Goal: Navigation & Orientation: Find specific page/section

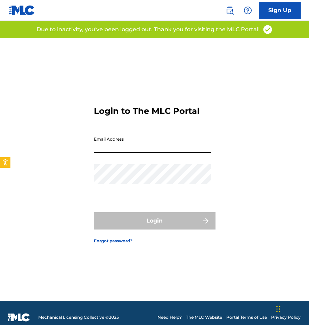
type input "[EMAIL_ADDRESS][DOMAIN_NAME]"
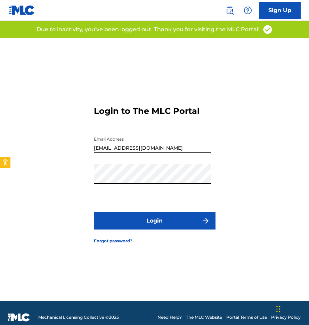
click at [152, 218] on button "Login" at bounding box center [155, 220] width 122 height 17
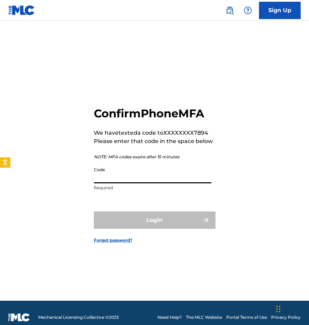
click at [121, 171] on input "Code" at bounding box center [152, 174] width 117 height 20
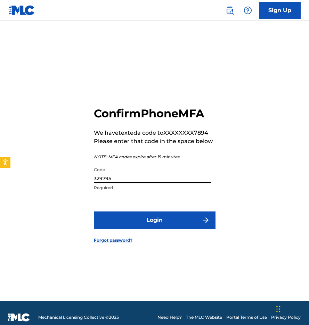
type input "329795"
click at [154, 220] on button "Login" at bounding box center [155, 220] width 122 height 17
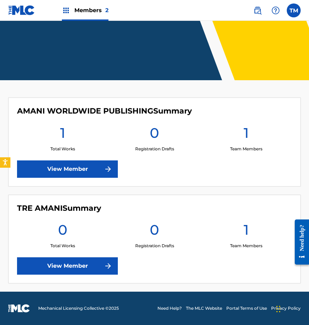
scroll to position [95, 0]
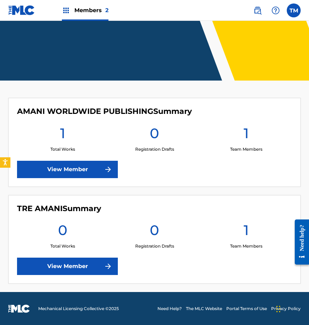
click at [84, 165] on link "View Member" at bounding box center [67, 169] width 101 height 17
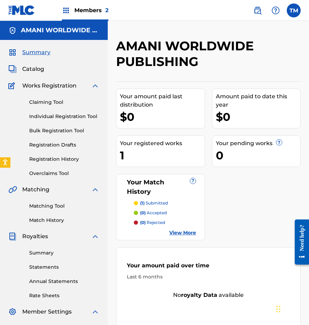
click at [33, 70] on span "Catalog" at bounding box center [33, 69] width 22 height 8
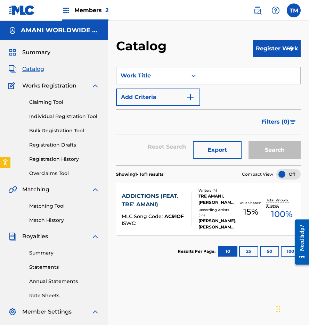
click at [49, 160] on link "Registration History" at bounding box center [64, 159] width 70 height 7
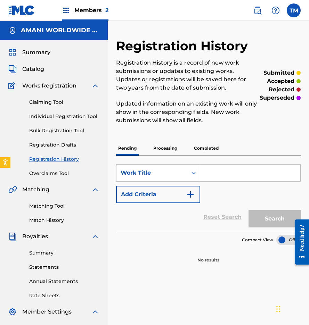
click at [165, 149] on p "Processing" at bounding box center [165, 148] width 28 height 15
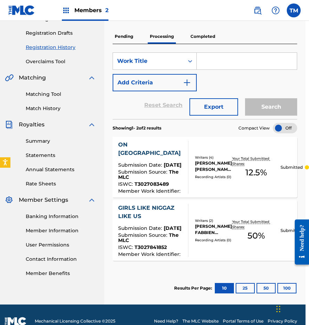
scroll to position [106, 4]
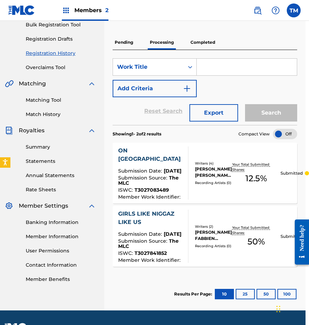
click at [199, 45] on p "Completed" at bounding box center [202, 42] width 29 height 15
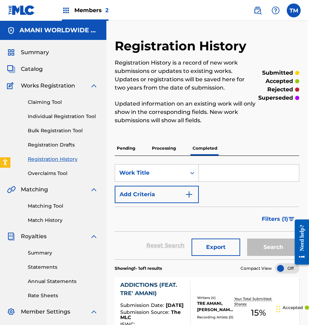
scroll to position [0, 1]
click at [44, 56] on span "Summary" at bounding box center [35, 52] width 28 height 8
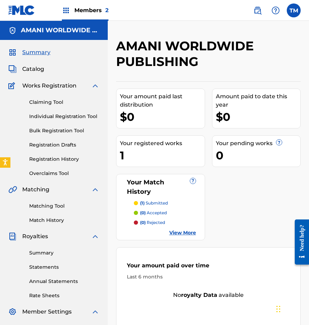
click at [183, 233] on link "View More" at bounding box center [182, 232] width 27 height 7
click at [52, 116] on link "Individual Registration Tool" at bounding box center [64, 116] width 70 height 7
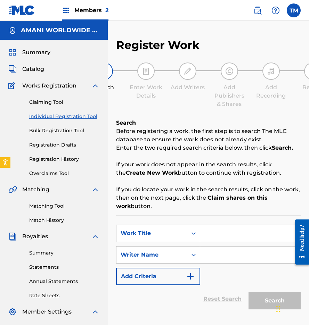
click at [53, 133] on link "Bulk Registration Tool" at bounding box center [64, 130] width 70 height 7
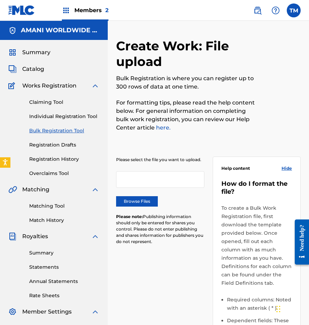
click at [53, 154] on div "Claiming Tool Individual Registration Tool Bulk Registration Tool Registration …" at bounding box center [53, 133] width 91 height 87
click at [54, 159] on link "Registration History" at bounding box center [64, 159] width 70 height 7
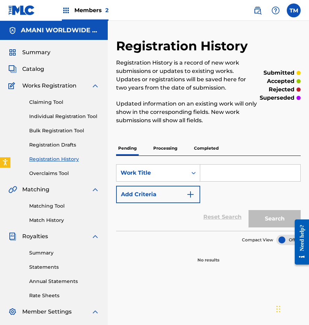
click at [161, 149] on p "Processing" at bounding box center [165, 148] width 28 height 15
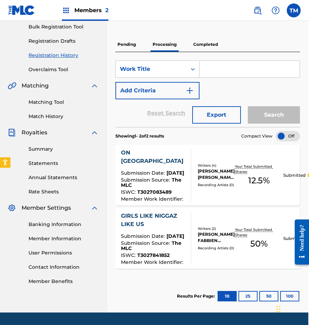
scroll to position [104, 1]
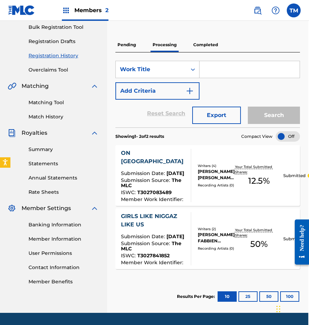
click at [209, 47] on p "Completed" at bounding box center [205, 45] width 29 height 15
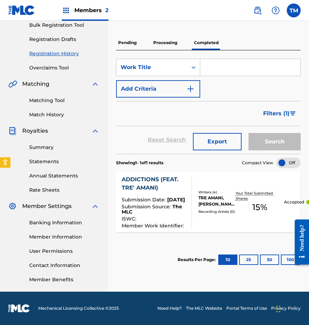
scroll to position [106, 0]
click at [51, 161] on link "Statements" at bounding box center [64, 161] width 70 height 7
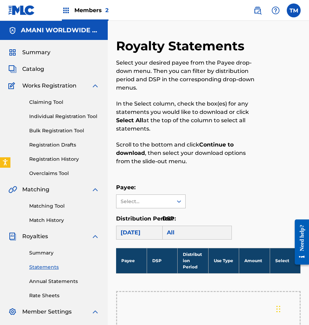
click at [164, 206] on div "Select..." at bounding box center [144, 201] width 56 height 13
click at [219, 158] on p "Scroll to the bottom and click Continue to download , then select your download…" at bounding box center [187, 153] width 142 height 25
click at [145, 230] on div "[DATE]" at bounding box center [151, 233] width 70 height 14
click at [180, 235] on div "All" at bounding box center [197, 233] width 70 height 14
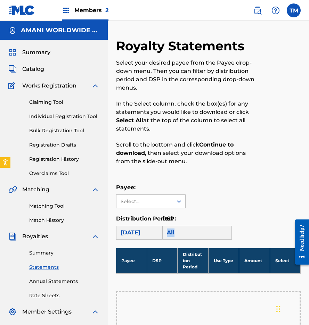
click at [180, 235] on div "All" at bounding box center [197, 233] width 70 height 14
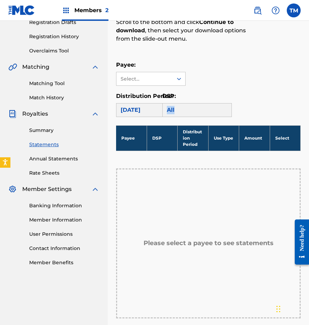
scroll to position [124, 0]
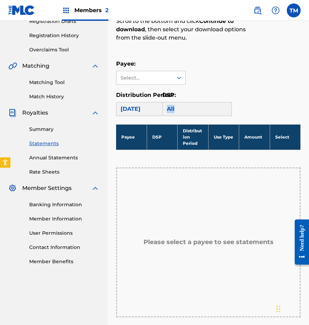
click at [61, 157] on link "Annual Statements" at bounding box center [64, 157] width 70 height 7
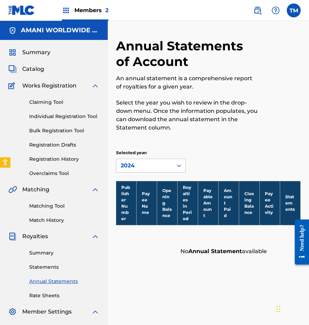
click at [52, 174] on link "Overclaims Tool" at bounding box center [64, 173] width 70 height 7
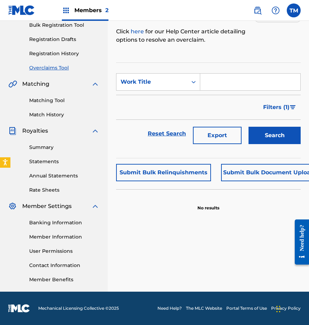
scroll to position [106, 0]
click at [48, 149] on link "Summary" at bounding box center [64, 147] width 70 height 7
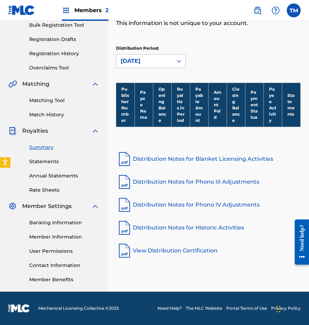
scroll to position [106, 0]
click at [176, 229] on link "Distribution Notes for Historic Activities" at bounding box center [208, 228] width 185 height 17
click at [59, 225] on link "Banking Information" at bounding box center [64, 222] width 70 height 7
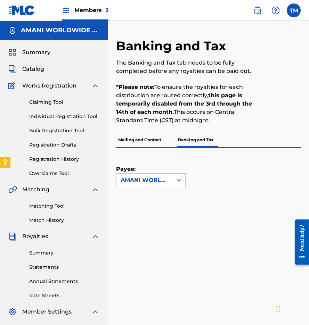
click at [39, 203] on link "Matching Tool" at bounding box center [64, 206] width 70 height 7
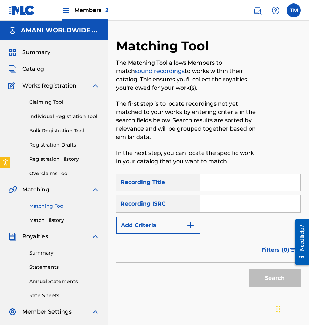
click at [36, 71] on span "Catalog" at bounding box center [33, 69] width 22 height 8
